Goal: Task Accomplishment & Management: Manage account settings

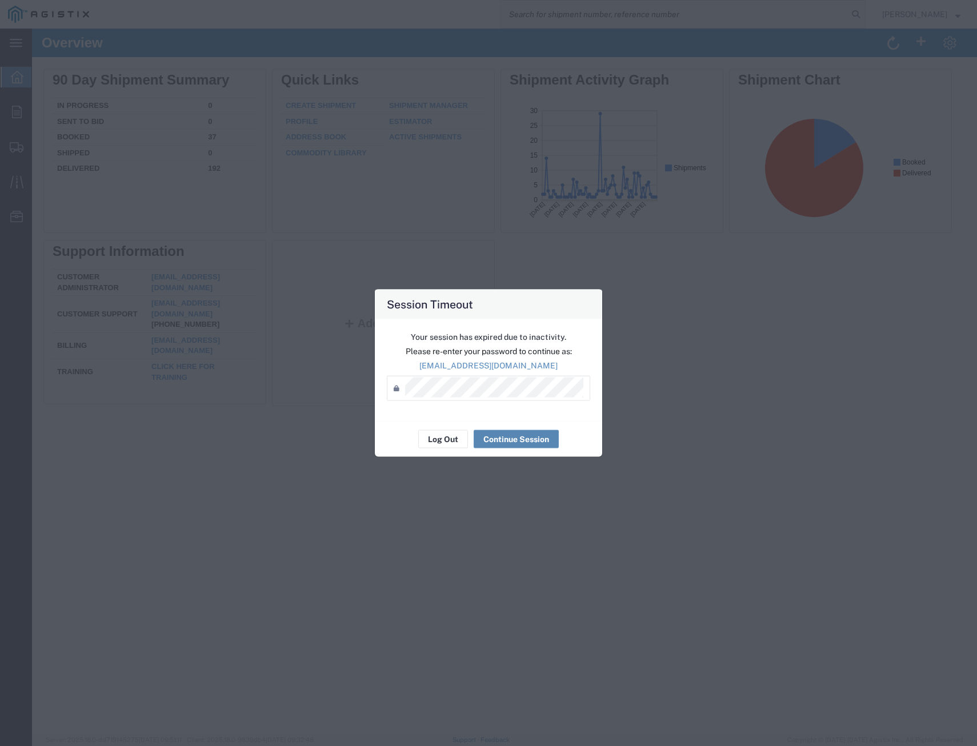
click at [506, 440] on button "Continue Session" at bounding box center [516, 439] width 85 height 18
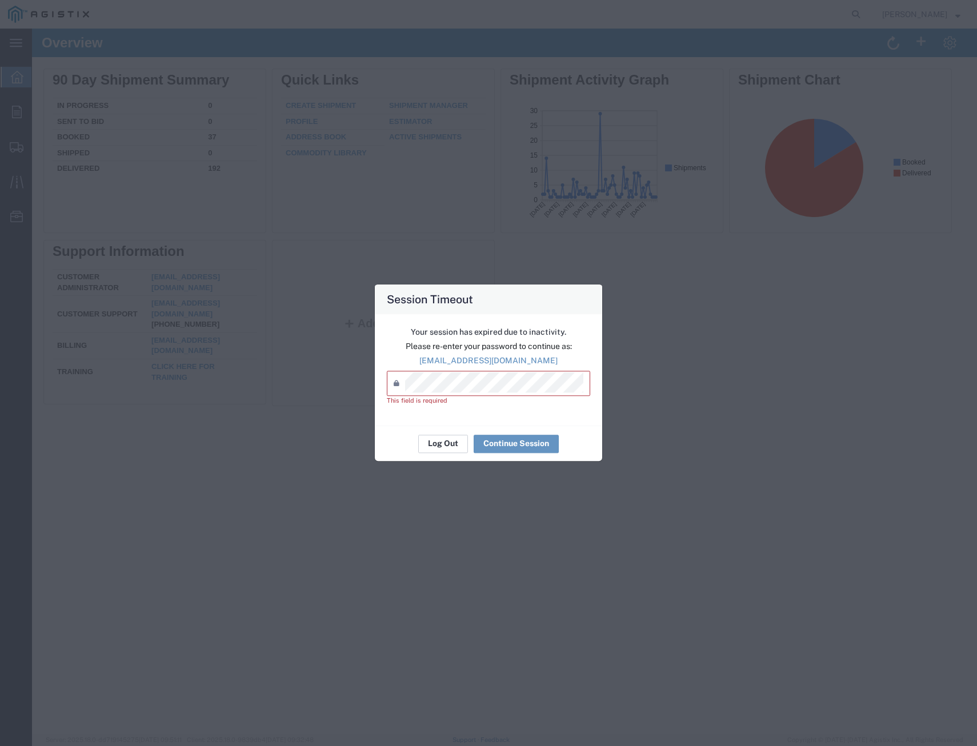
click at [446, 447] on button "Log Out" at bounding box center [443, 444] width 50 height 18
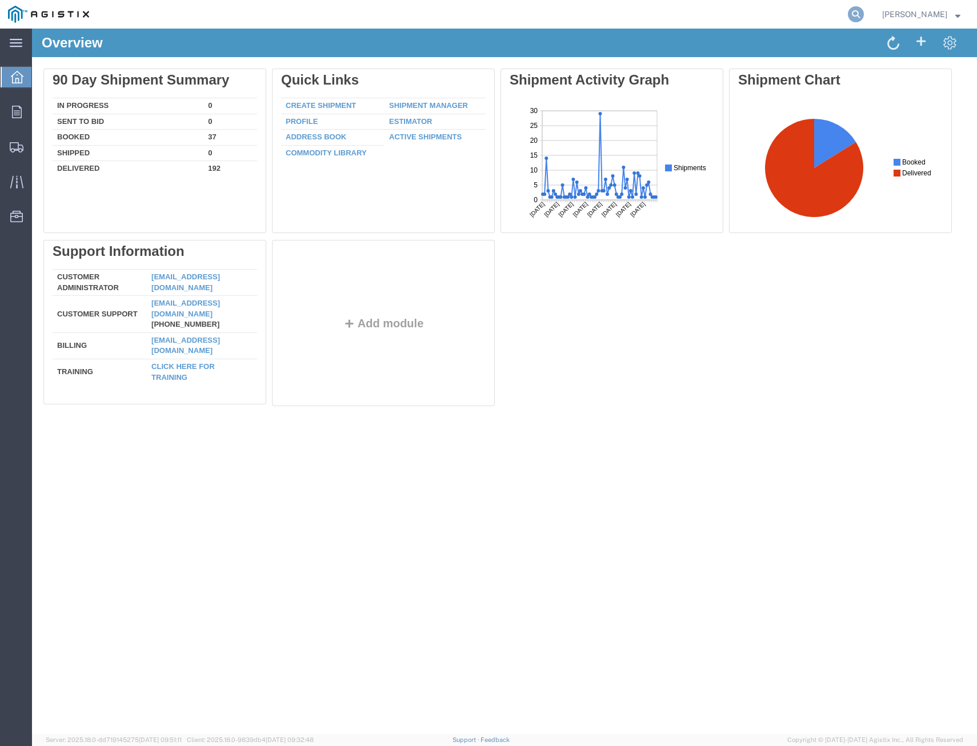
click at [849, 14] on icon at bounding box center [856, 14] width 16 height 16
type input "405893"
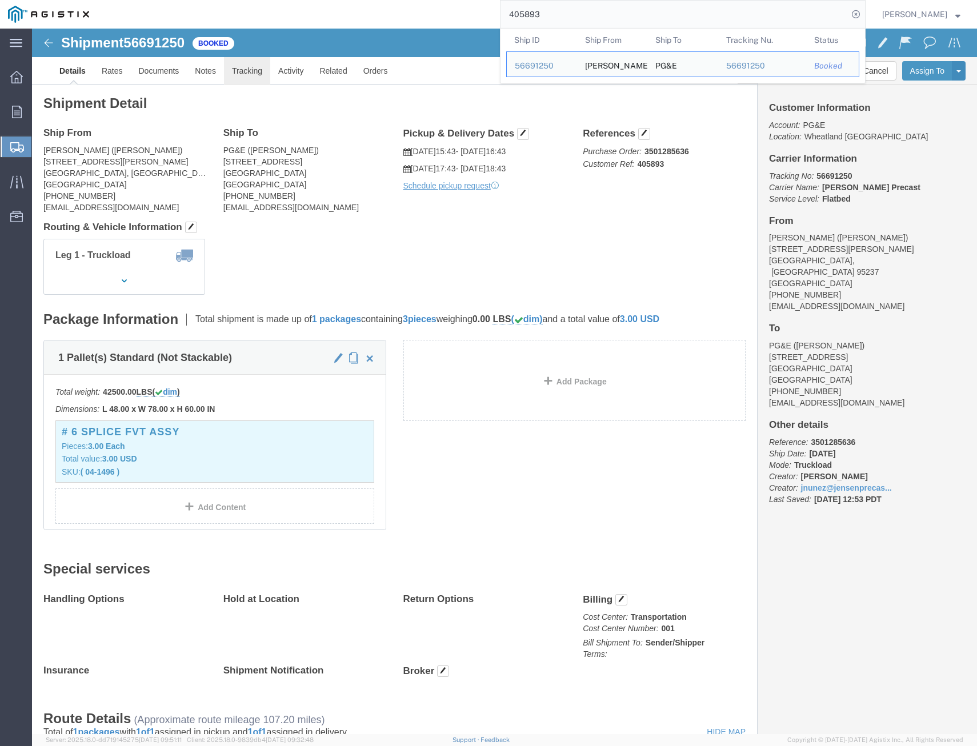
click link "Tracking"
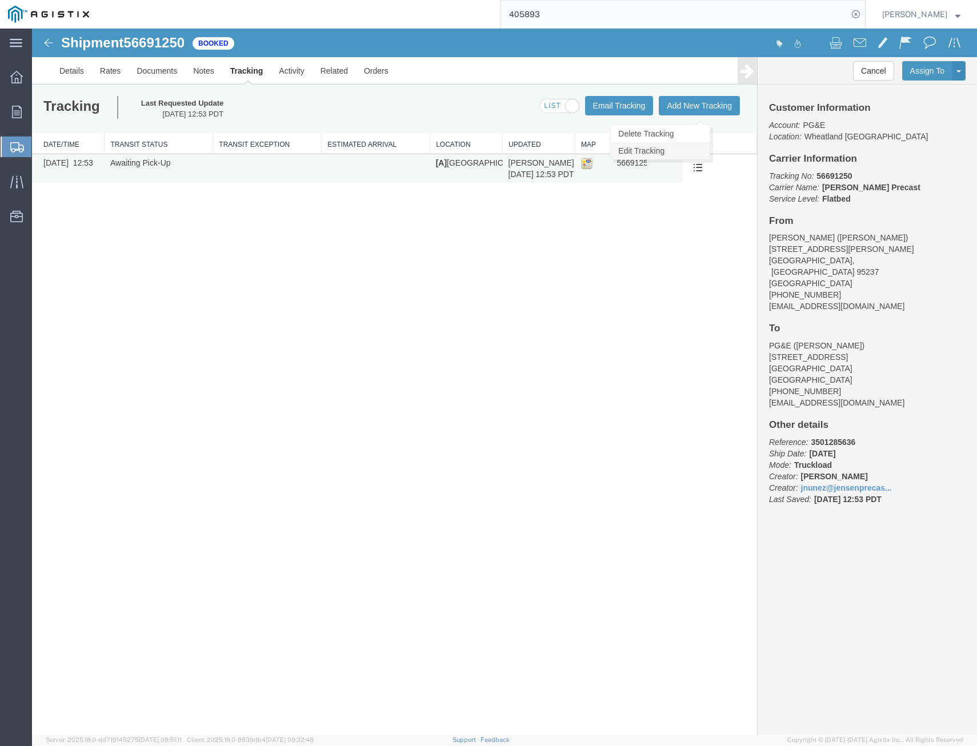
click at [684, 150] on link "Edit Tracking" at bounding box center [660, 150] width 99 height 17
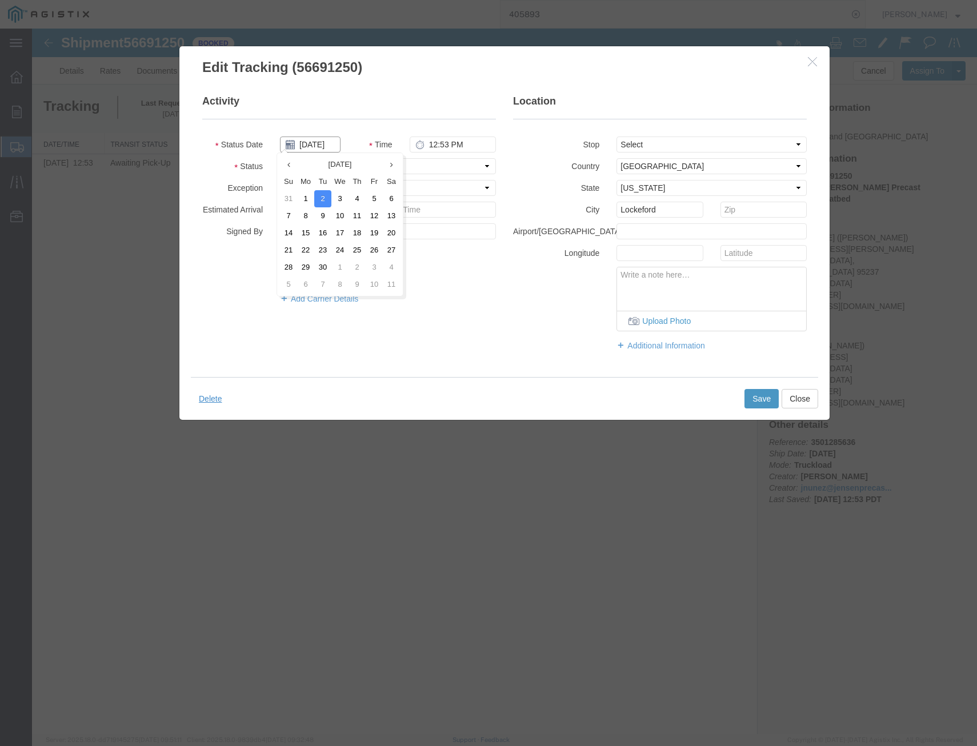
click at [318, 149] on input "09/02/2025" at bounding box center [310, 145] width 61 height 16
click at [352, 214] on td "11" at bounding box center [356, 215] width 17 height 17
type input "09/11/2025"
click at [394, 167] on select "Select Arrival Notice Available Arrival Notice Imported Arrive at Delivery Loca…" at bounding box center [388, 166] width 216 height 16
select select "DELIVRED"
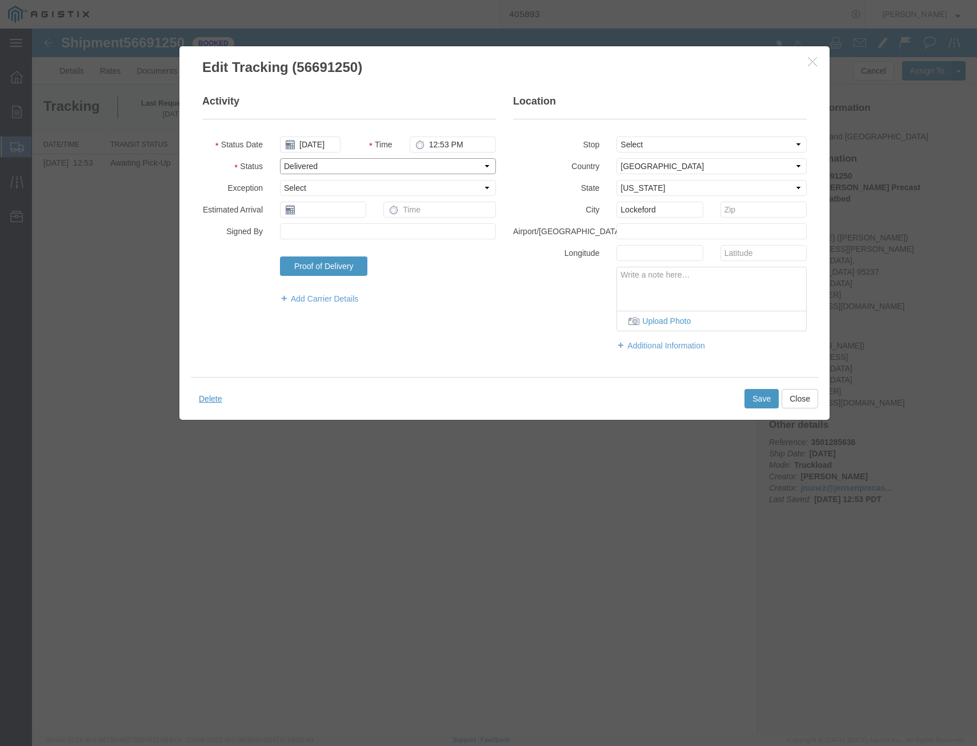
click at [280, 158] on select "Select Arrival Notice Available Arrival Notice Imported Arrive at Delivery Loca…" at bounding box center [388, 166] width 216 height 16
click at [751, 400] on button "Save" at bounding box center [761, 398] width 34 height 19
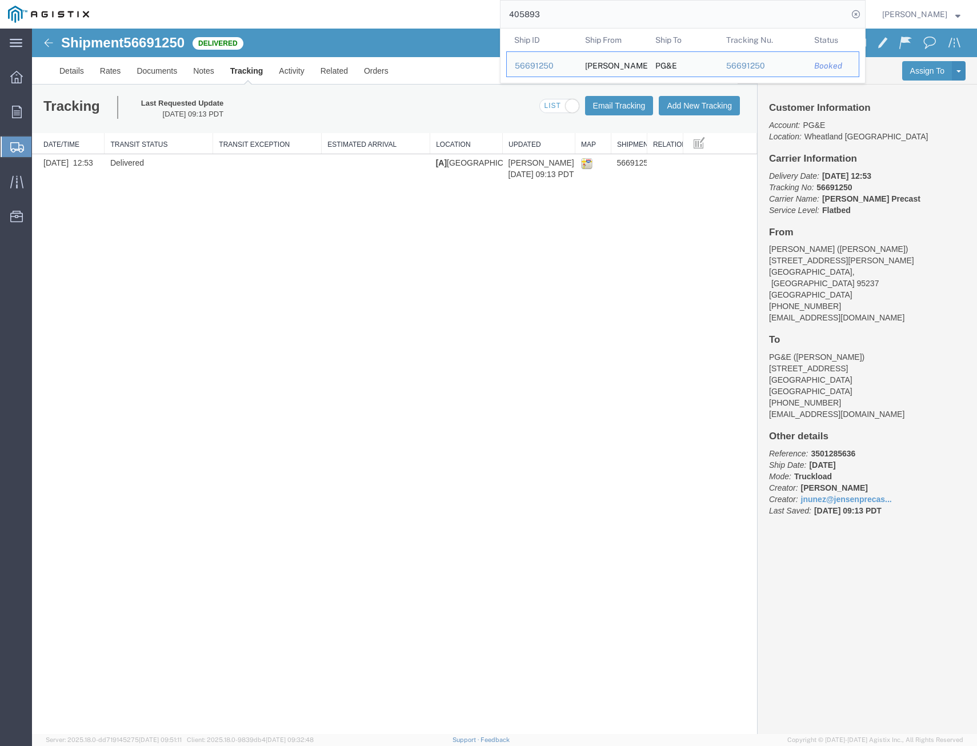
drag, startPoint x: 551, startPoint y: 9, endPoint x: 356, endPoint y: -29, distance: 198.3
click at [356, 0] on html "main_menu Created with Sketch. Collapse Menu Overview Orders Shipments Shipment…" at bounding box center [488, 373] width 977 height 746
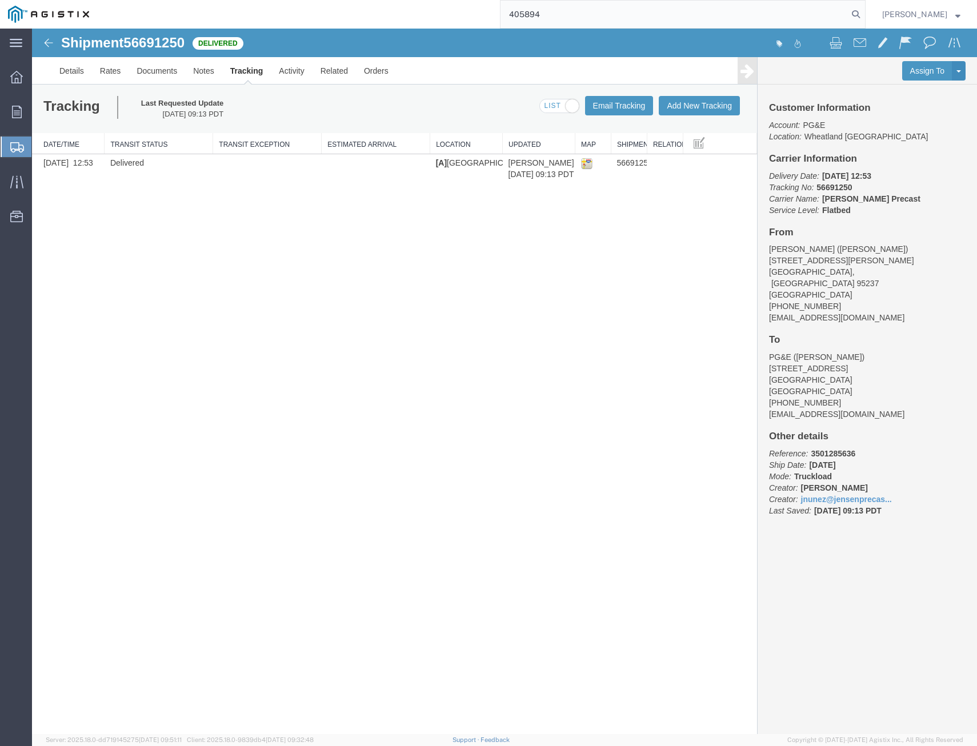
type input "405894"
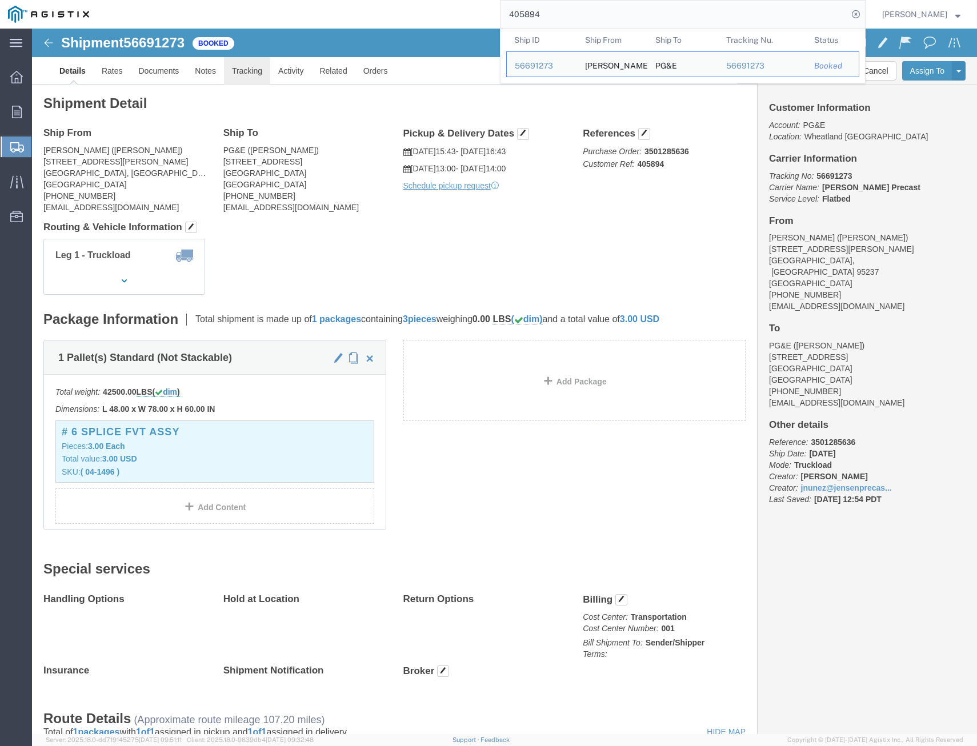
click link "Tracking"
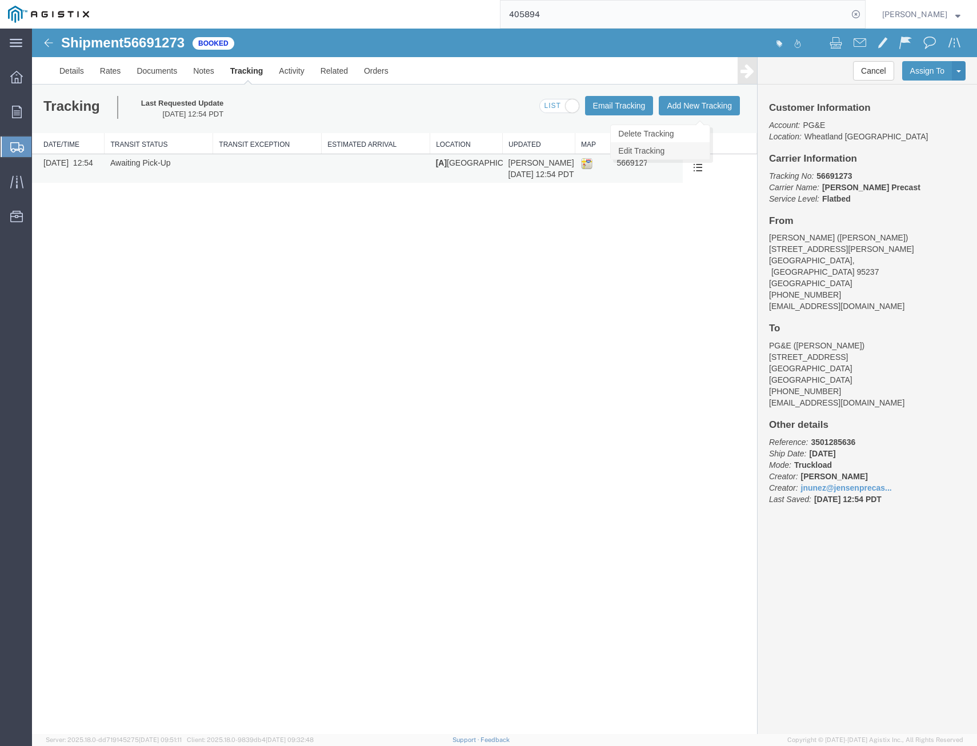
click at [680, 153] on link "Edit Tracking" at bounding box center [660, 150] width 99 height 17
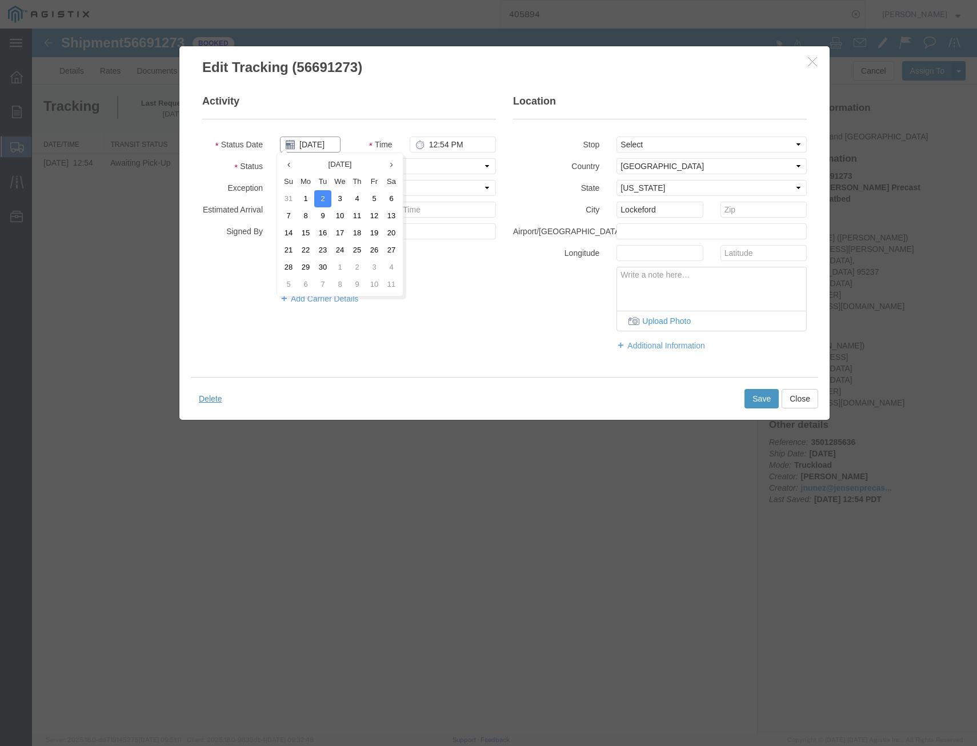
click at [327, 145] on input "09/02/2025" at bounding box center [310, 145] width 61 height 16
click at [352, 215] on td "11" at bounding box center [356, 215] width 17 height 17
type input "09/11/2025"
click at [367, 166] on select "Select Arrival Notice Available Arrival Notice Imported Arrive at Delivery Loca…" at bounding box center [388, 166] width 216 height 16
select select "DELIVRED"
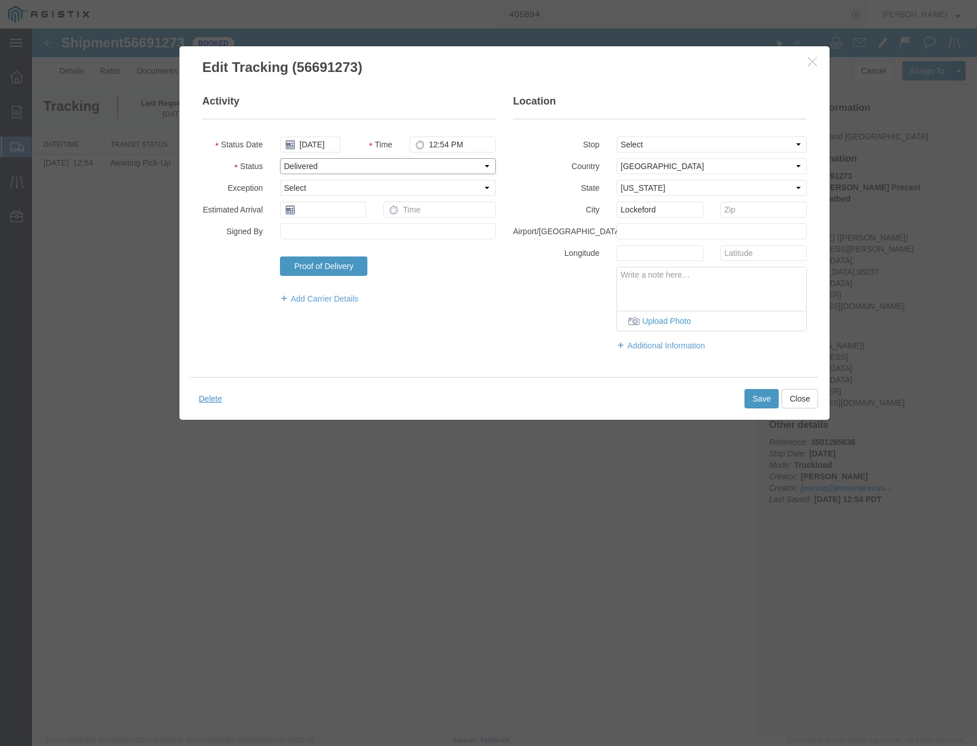
click at [280, 158] on select "Select Arrival Notice Available Arrival Notice Imported Arrive at Delivery Loca…" at bounding box center [388, 166] width 216 height 16
click at [756, 396] on button "Save" at bounding box center [761, 398] width 34 height 19
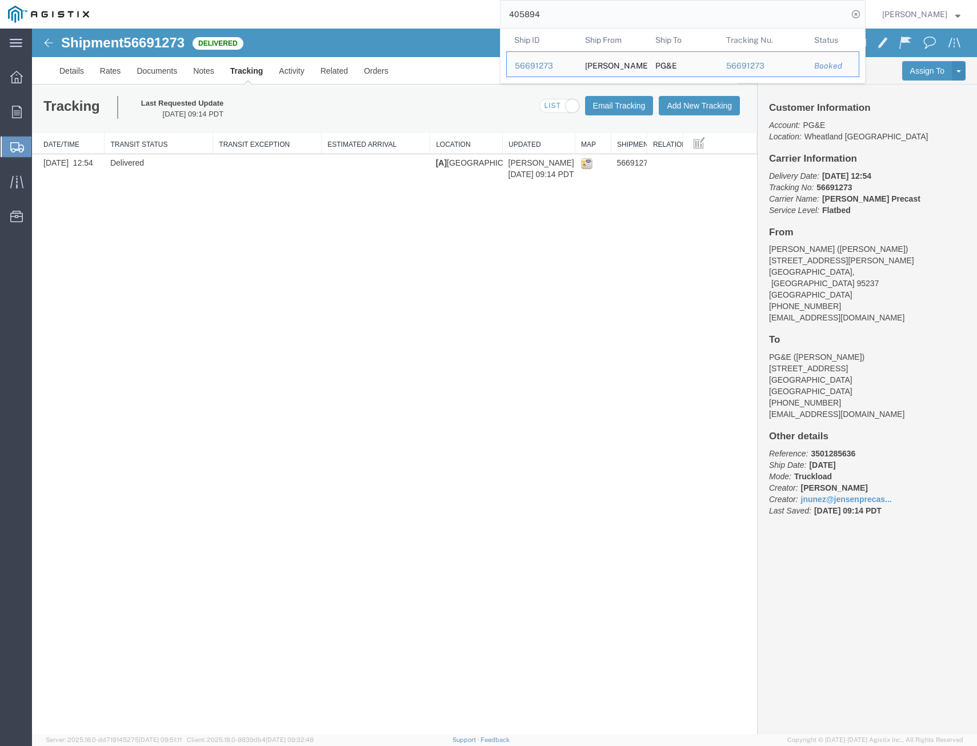
drag, startPoint x: 468, startPoint y: -9, endPoint x: 400, endPoint y: -9, distance: 68.0
click at [400, 0] on html "main_menu Created with Sketch. Collapse Menu Overview Orders Shipments Shipment…" at bounding box center [488, 373] width 977 height 746
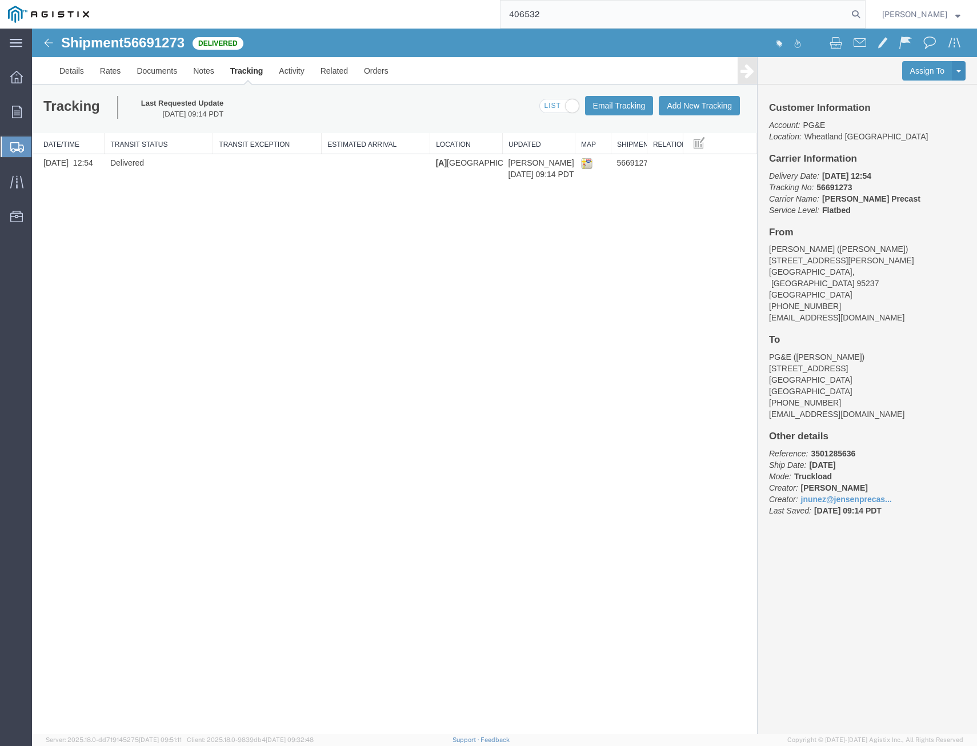
type input "406532"
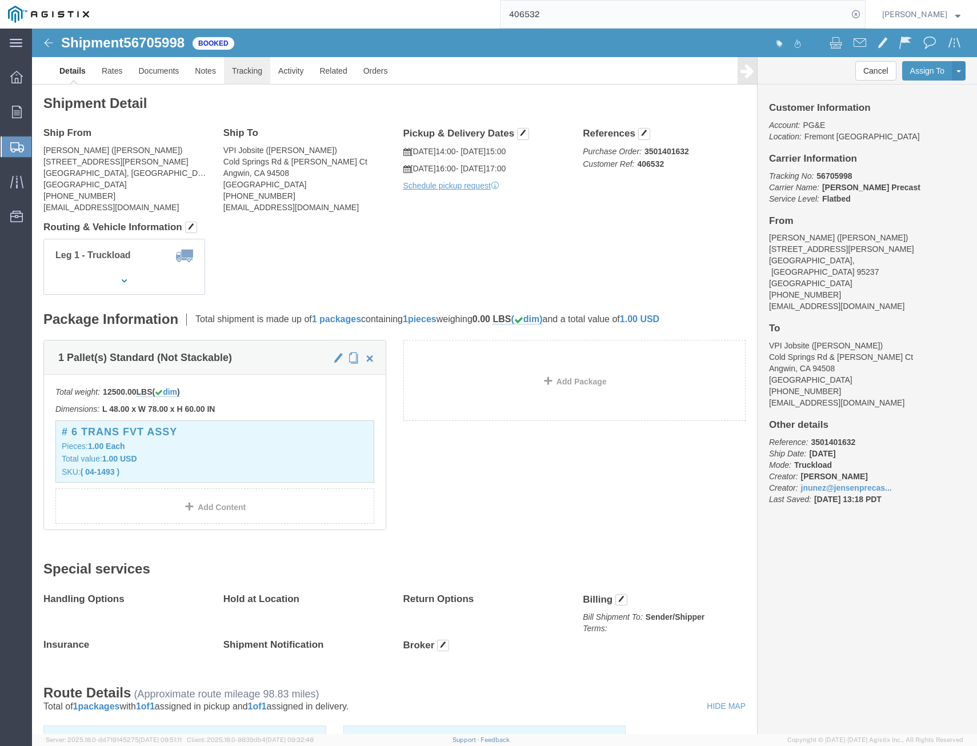
click link "Tracking"
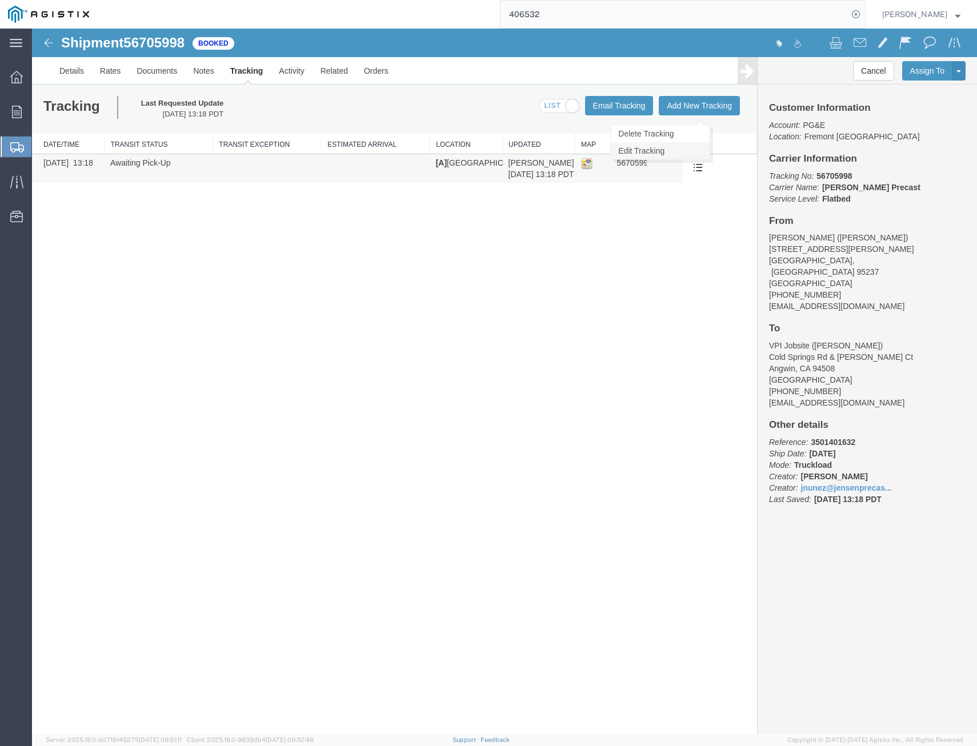
click at [690, 155] on link "Edit Tracking" at bounding box center [660, 150] width 99 height 17
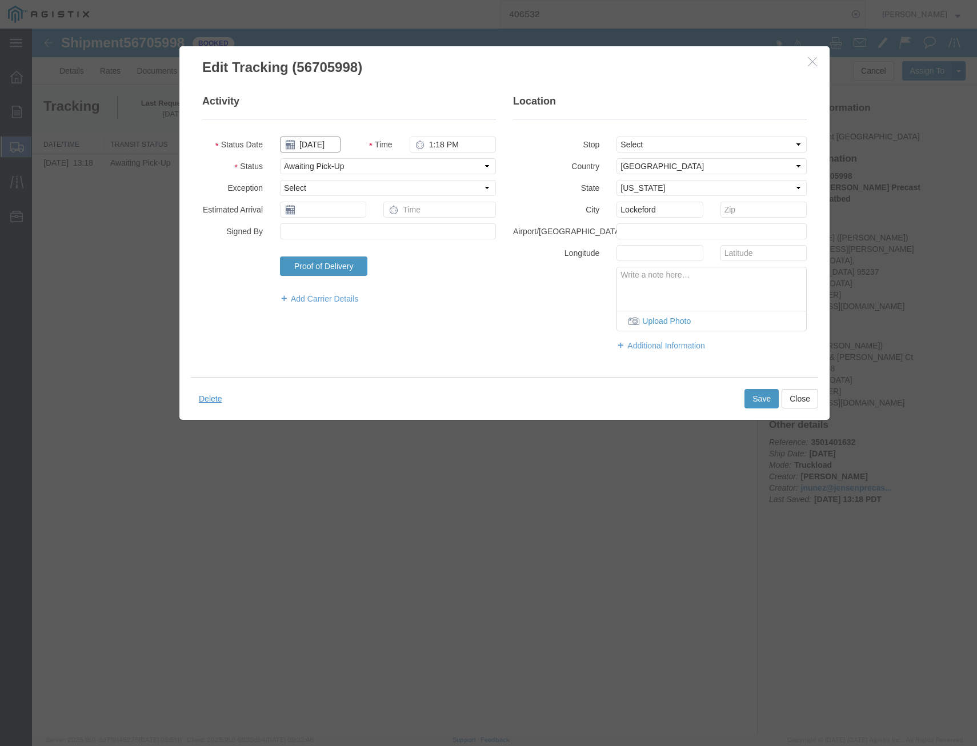
drag, startPoint x: 315, startPoint y: 144, endPoint x: 323, endPoint y: 149, distance: 10.0
click at [315, 144] on input "09/03/2025" at bounding box center [310, 145] width 61 height 16
click at [356, 216] on td "11" at bounding box center [356, 215] width 17 height 17
type input "09/11/2025"
click at [336, 159] on select "Select Arrival Notice Available Arrival Notice Imported Arrive at Delivery Loca…" at bounding box center [388, 166] width 216 height 16
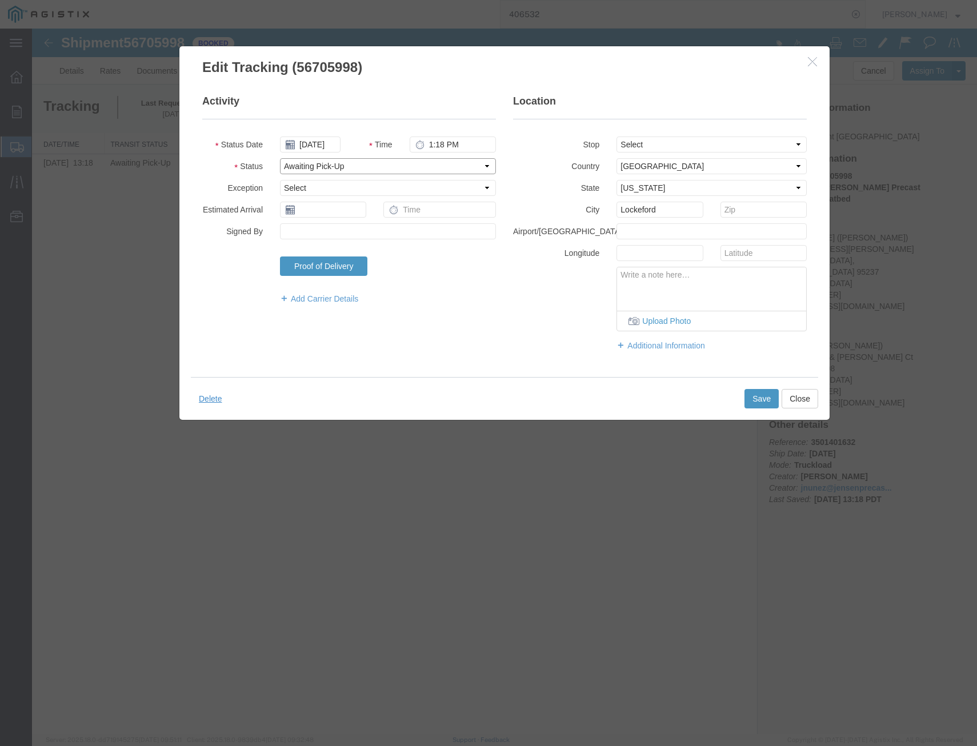
select select "DELIVRED"
click at [280, 158] on select "Select Arrival Notice Available Arrival Notice Imported Arrive at Delivery Loca…" at bounding box center [388, 166] width 216 height 16
click at [768, 395] on button "Save" at bounding box center [761, 398] width 34 height 19
